Goal: Task Accomplishment & Management: Manage account settings

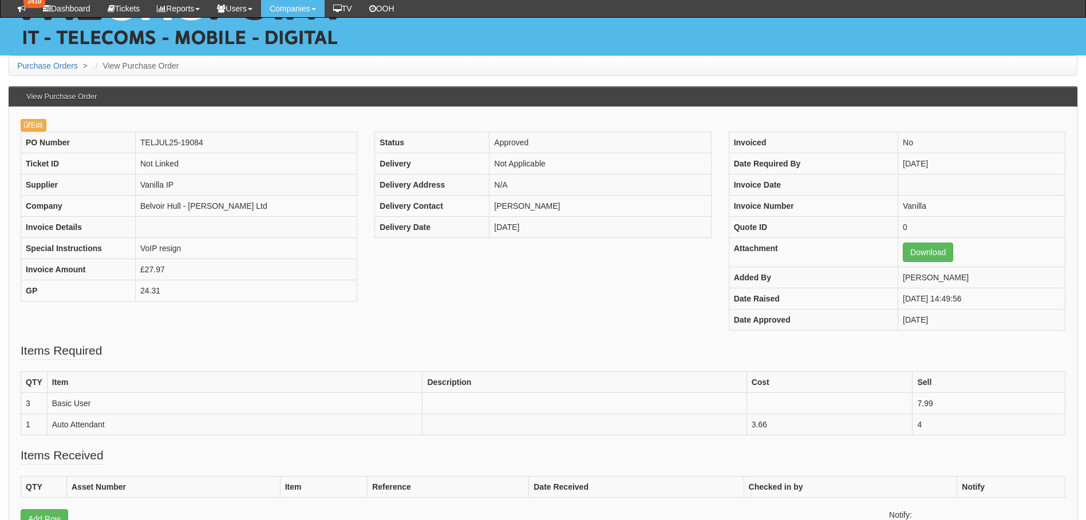
scroll to position [229, 0]
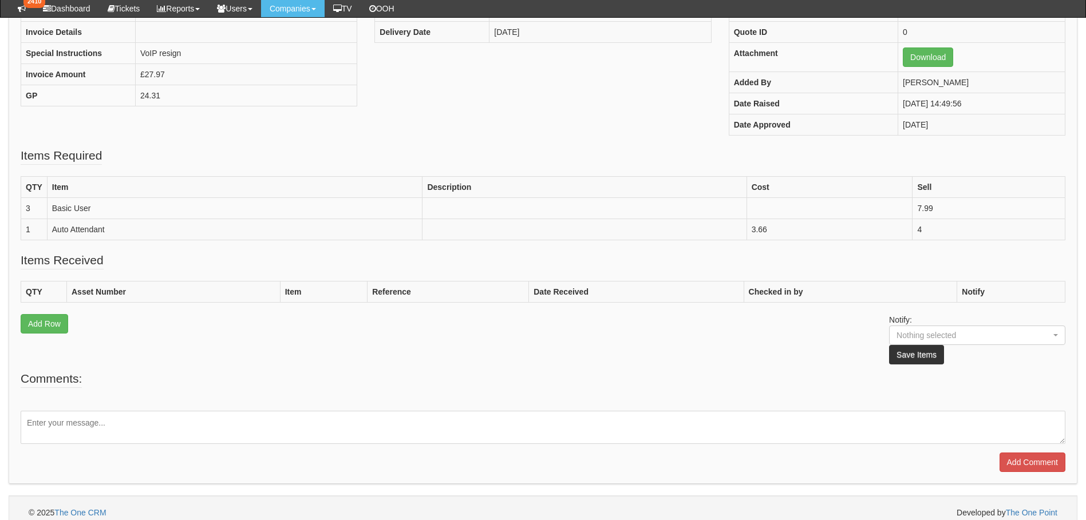
click at [60, 423] on textarea at bounding box center [543, 427] width 1045 height 33
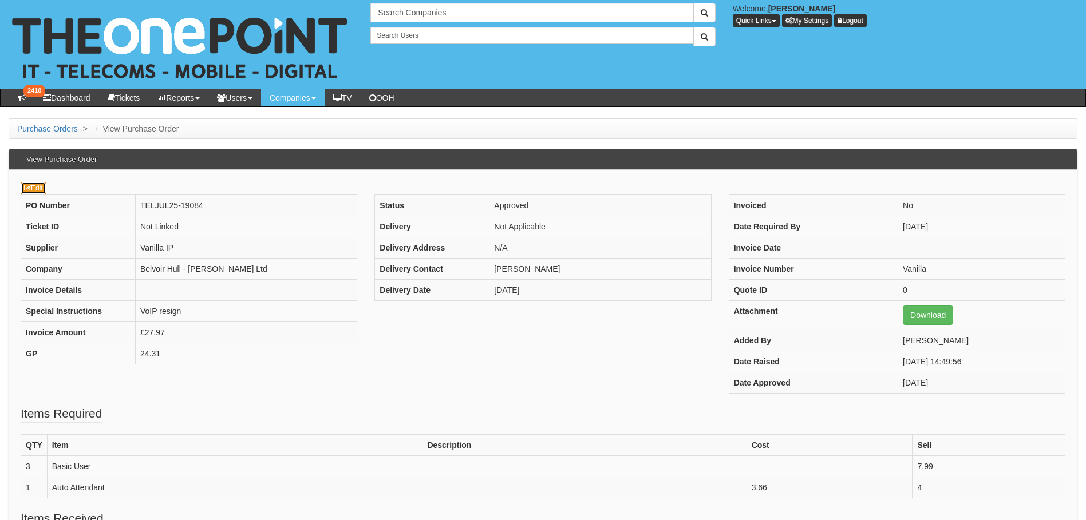
click at [31, 187] on link "Edit" at bounding box center [34, 188] width 26 height 13
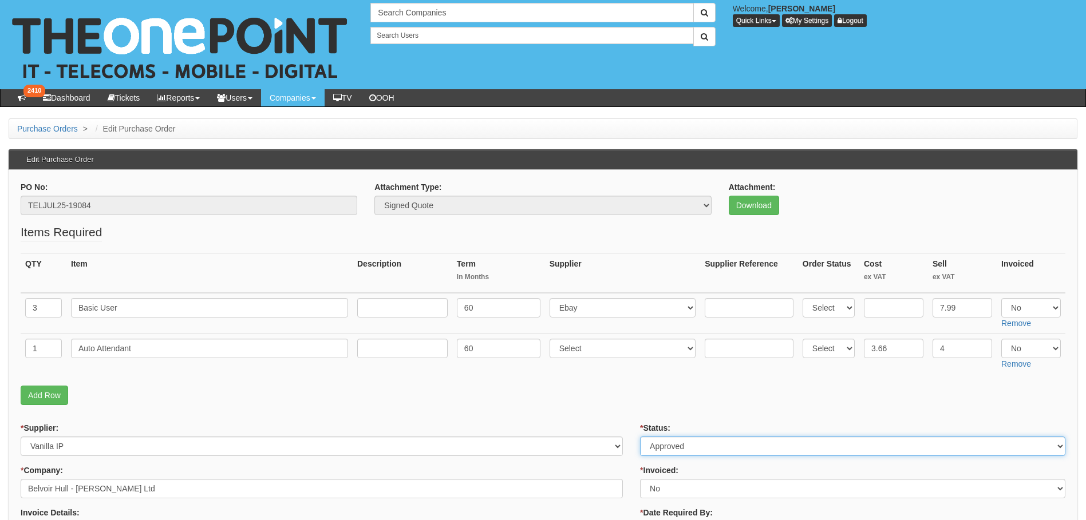
click at [681, 444] on select "Select Approved Completed Delivered Invoiced Ordered Ordered to site Part Order…" at bounding box center [852, 446] width 425 height 19
select select "6"
click at [640, 437] on select "Select Approved Completed Delivered Invoiced Ordered Ordered to site Part Order…" at bounding box center [852, 446] width 425 height 19
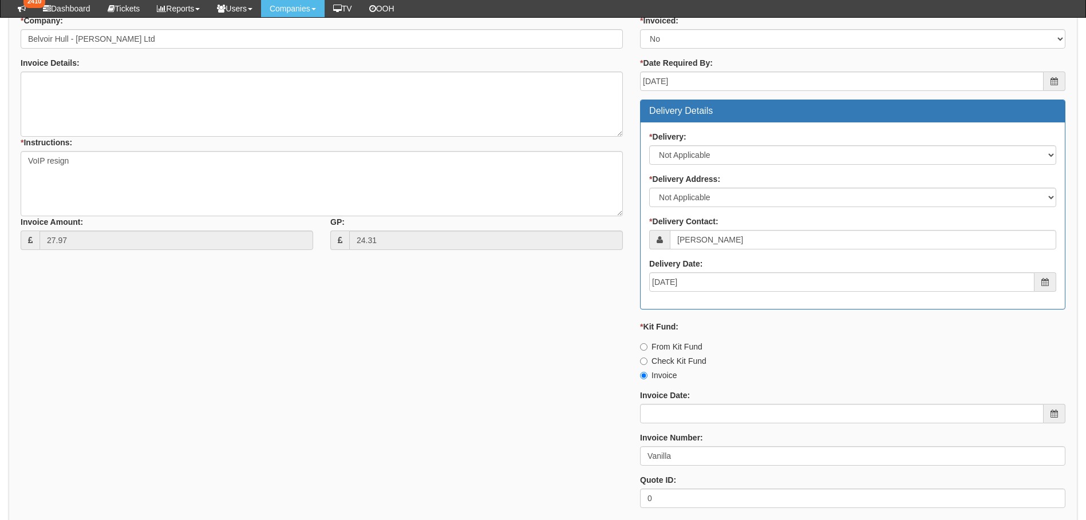
scroll to position [541, 0]
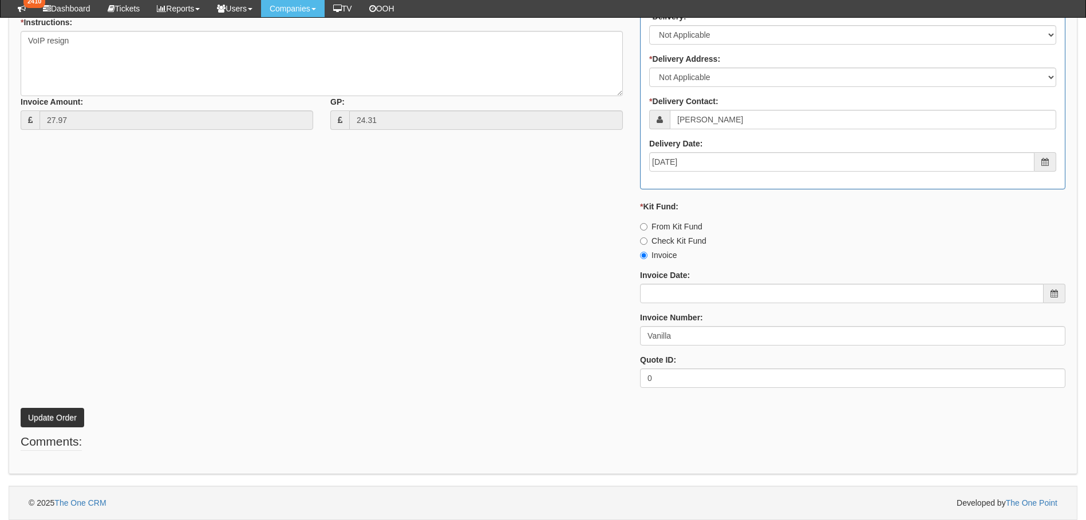
click at [40, 428] on div "PO No: TELJUL25-19084 Attachment Type: Select Signed Quote Auth email if quote …" at bounding box center [543, 37] width 1069 height 875
click at [41, 417] on button "Update Order" at bounding box center [53, 417] width 64 height 19
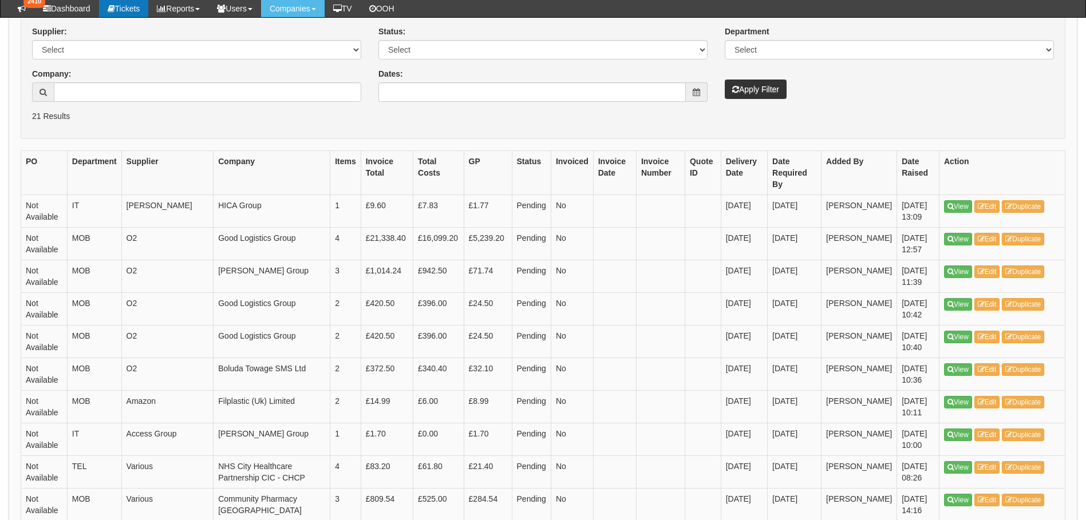
scroll to position [229, 0]
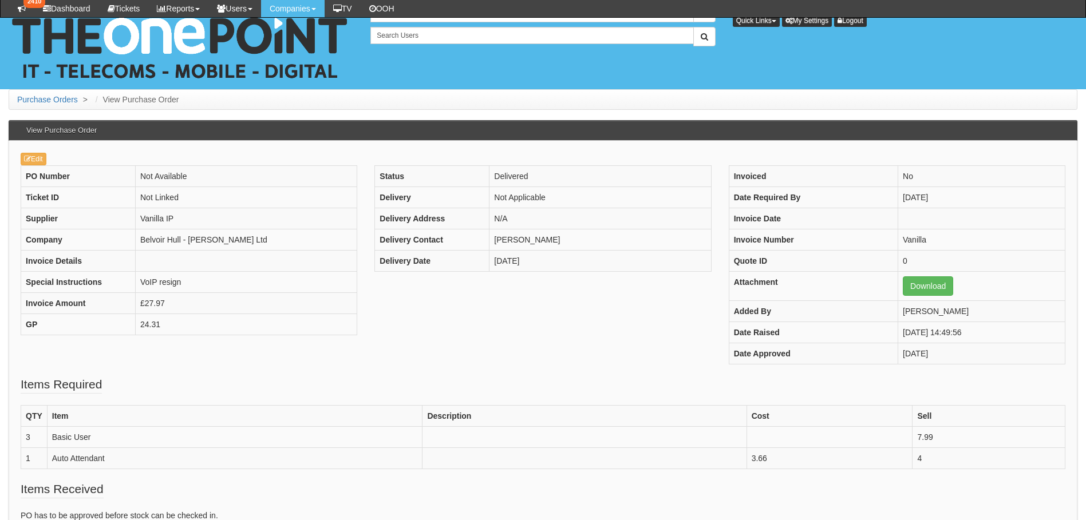
scroll to position [167, 0]
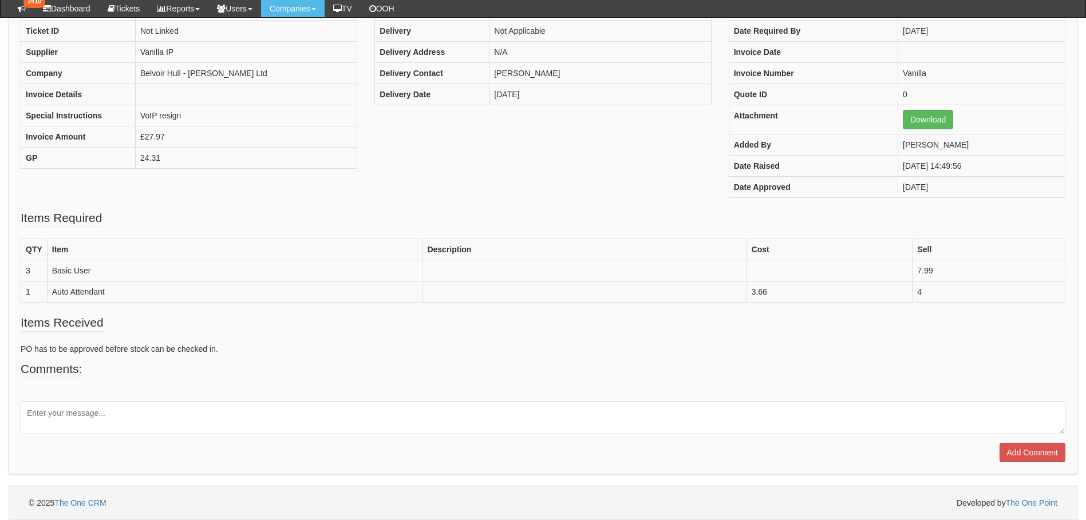
drag, startPoint x: 89, startPoint y: 417, endPoint x: 201, endPoint y: 331, distance: 140.9
click at [89, 414] on textarea at bounding box center [543, 417] width 1045 height 33
type textarea "Renewal Completed"
click at [1026, 456] on input "Add Comment" at bounding box center [1032, 452] width 66 height 19
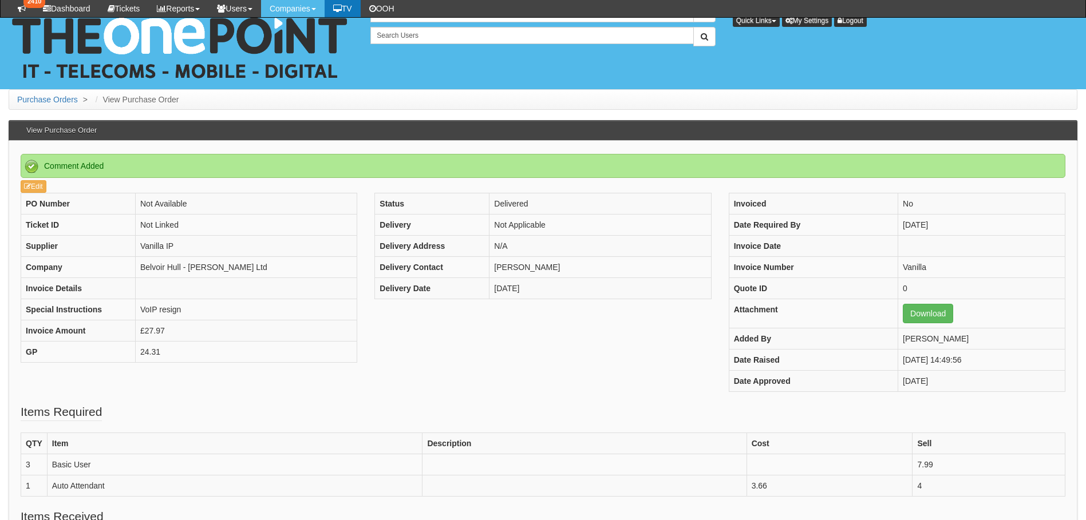
scroll to position [245, 0]
